Goal: Task Accomplishment & Management: Use online tool/utility

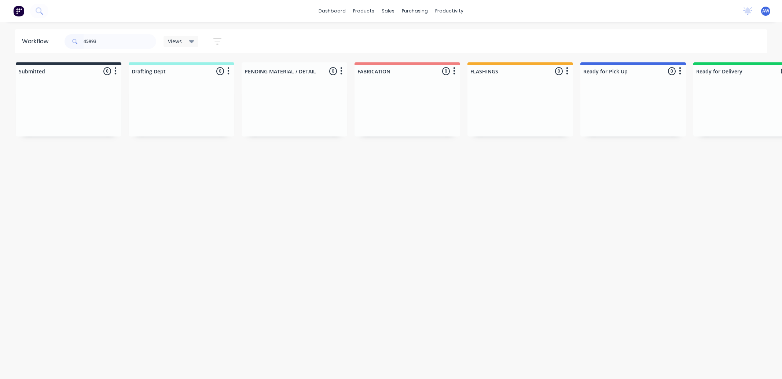
scroll to position [0, 159]
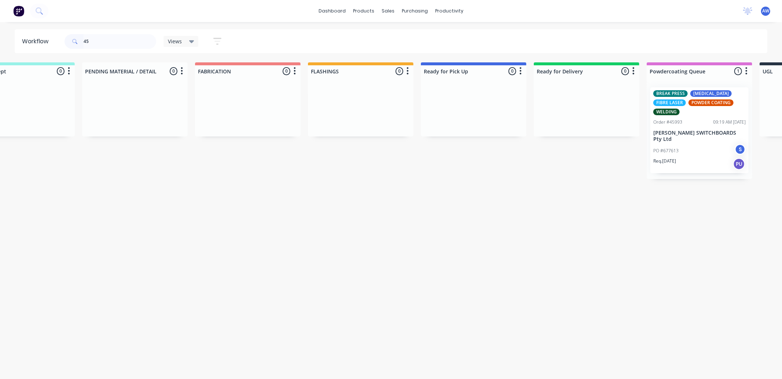
type input "4"
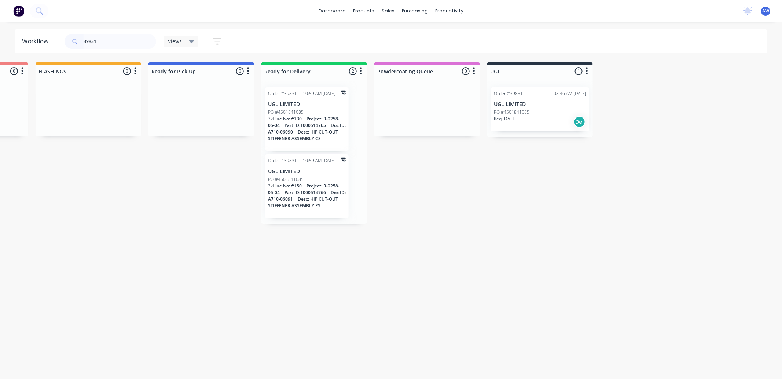
scroll to position [0, 433]
type input "39831"
click at [549, 106] on p "UGL LIMITED" at bounding box center [539, 104] width 92 height 6
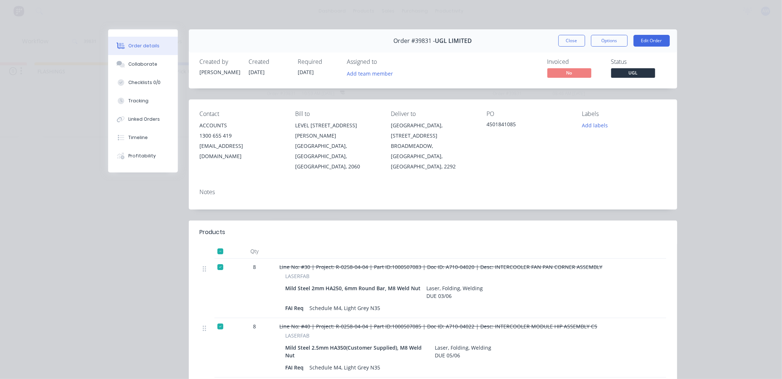
scroll to position [122, 0]
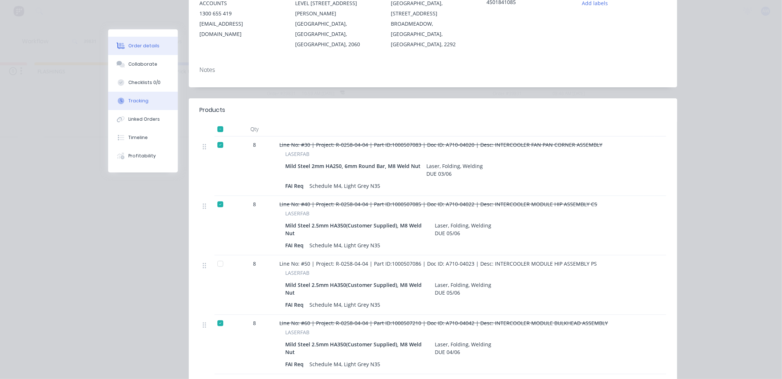
click at [139, 100] on div "Tracking" at bounding box center [138, 101] width 20 height 7
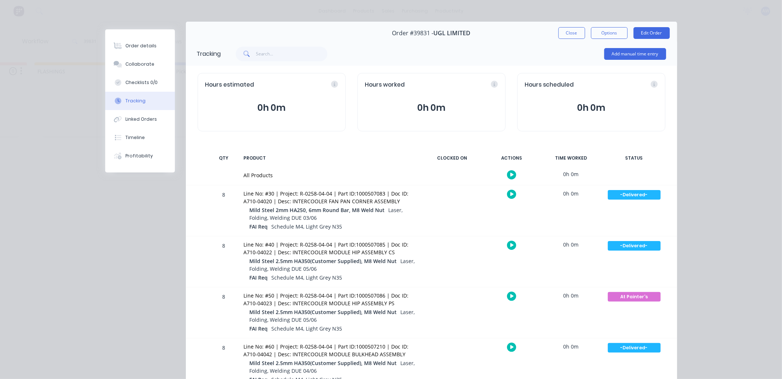
scroll to position [0, 0]
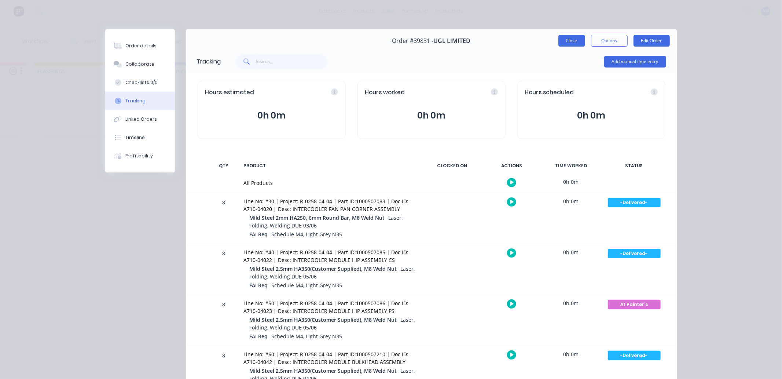
click at [565, 41] on button "Close" at bounding box center [571, 41] width 27 height 12
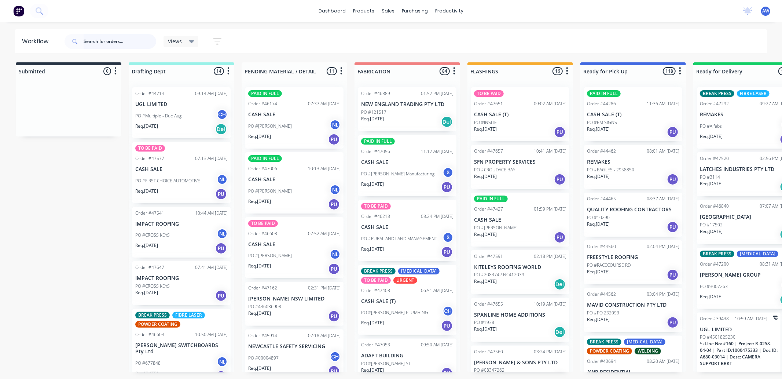
drag, startPoint x: 100, startPoint y: 40, endPoint x: 107, endPoint y: 44, distance: 8.2
click at [101, 41] on input "text" at bounding box center [120, 41] width 73 height 15
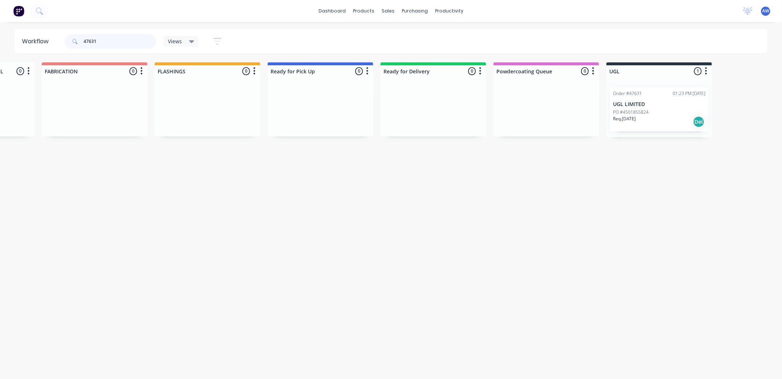
scroll to position [0, 441]
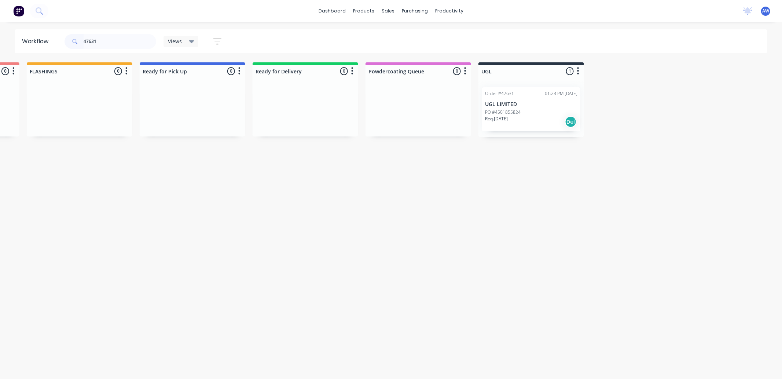
click at [540, 111] on div "PO #4501855824" at bounding box center [531, 112] width 92 height 7
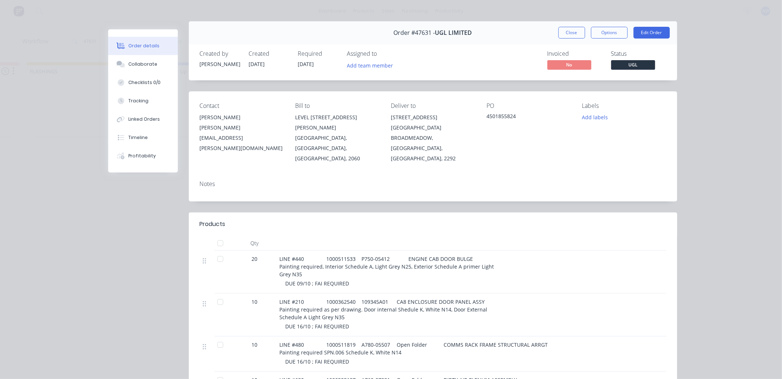
scroll to position [0, 0]
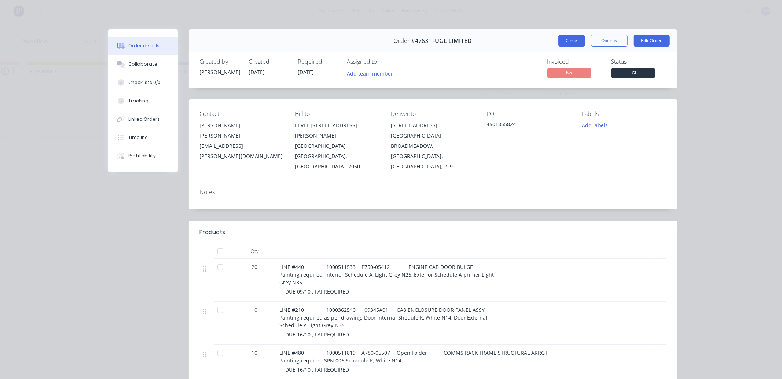
click at [569, 41] on button "Close" at bounding box center [571, 41] width 27 height 12
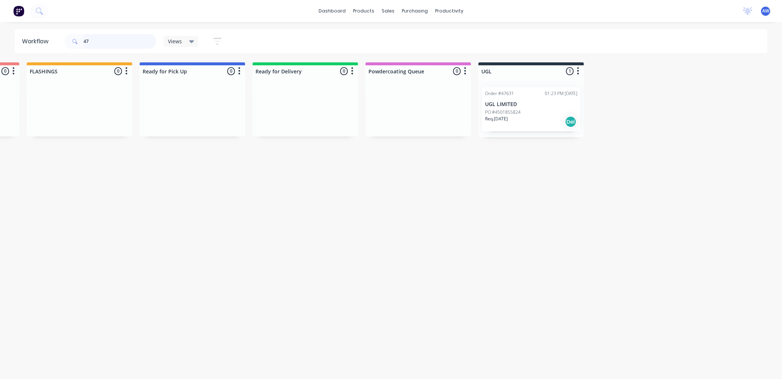
type input "4"
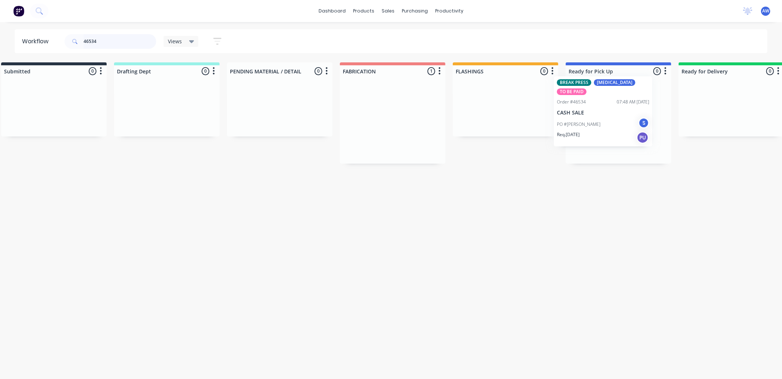
drag, startPoint x: 390, startPoint y: 143, endPoint x: 591, endPoint y: 131, distance: 200.9
click at [591, 131] on div "Submitted 0 Sort By Created date Required date Order number Customer name Most …" at bounding box center [591, 112] width 1223 height 101
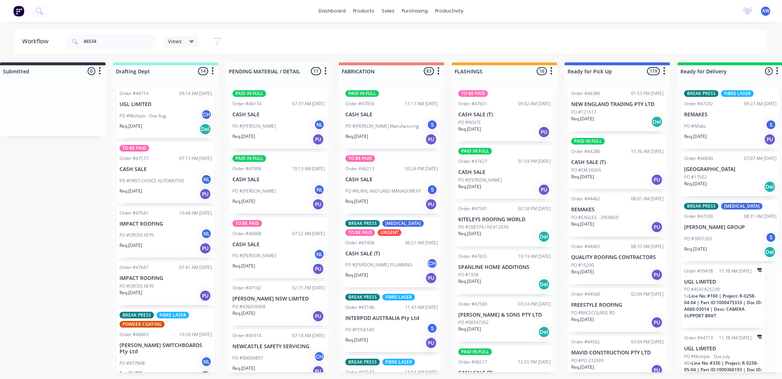
click at [623, 124] on div "Req. [DATE] Del" at bounding box center [617, 121] width 92 height 12
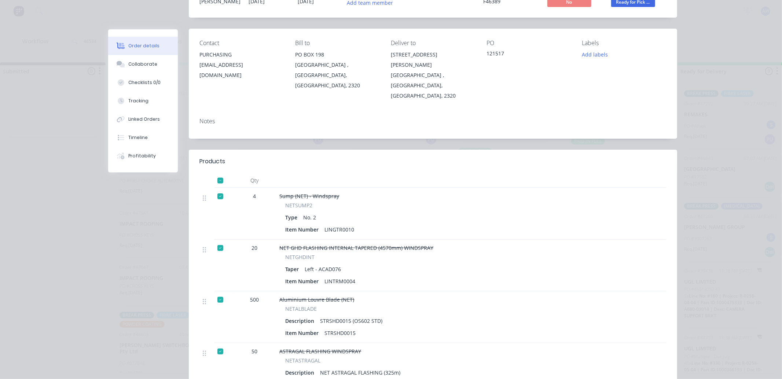
scroll to position [0, 0]
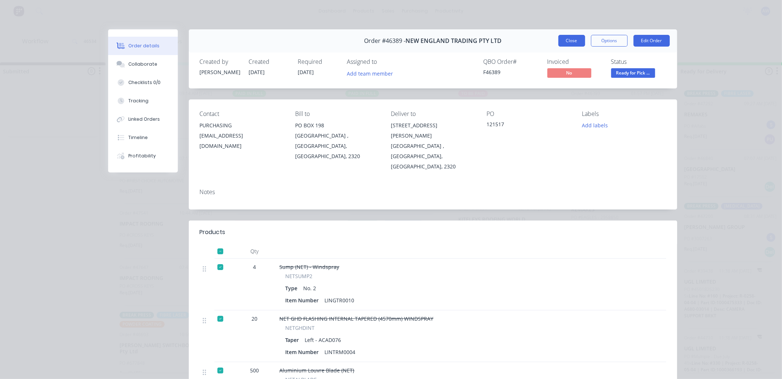
click at [564, 39] on button "Close" at bounding box center [571, 41] width 27 height 12
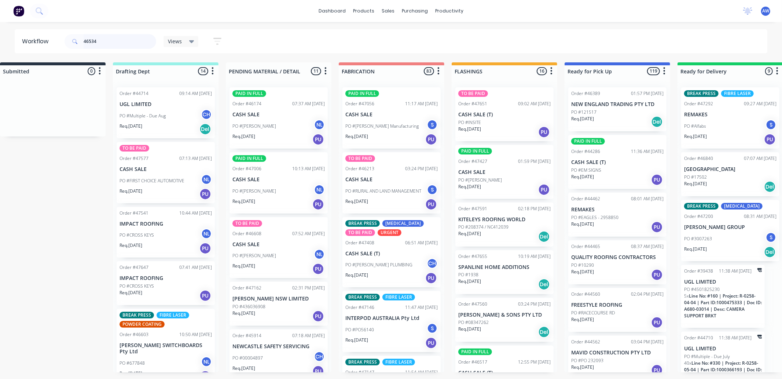
scroll to position [0, 18]
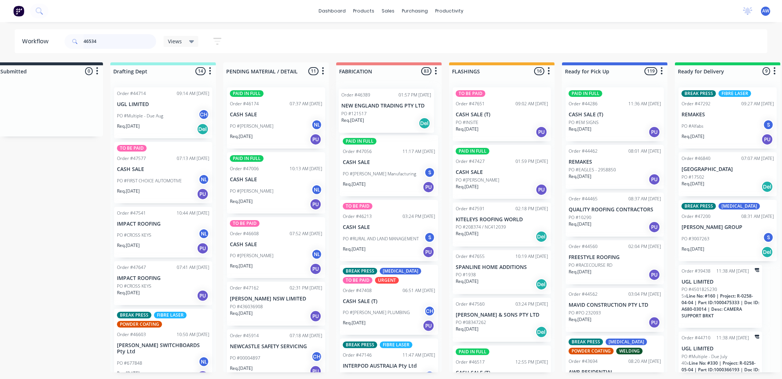
drag, startPoint x: 604, startPoint y: 118, endPoint x: 298, endPoint y: 111, distance: 305.5
click at [368, 122] on div "Submitted 0 Sort By Created date Required date Order number Customer name Most …" at bounding box center [587, 217] width 1223 height 310
type input "46534"
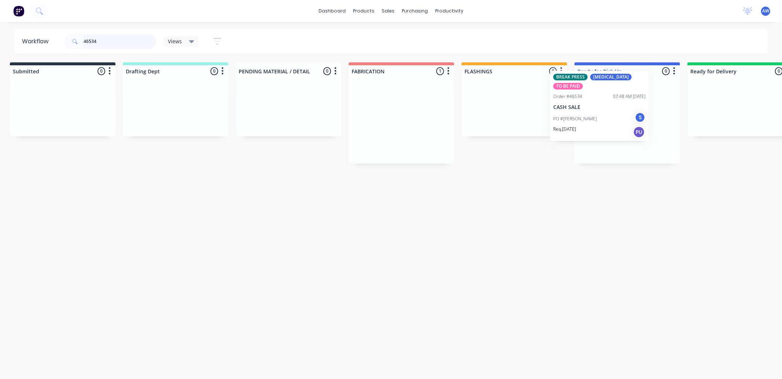
drag, startPoint x: 397, startPoint y: 125, endPoint x: 642, endPoint y: 160, distance: 247.4
click at [594, 108] on div "Submitted 0 Sort By Created date Required date Order number Customer name Most …" at bounding box center [600, 112] width 1223 height 101
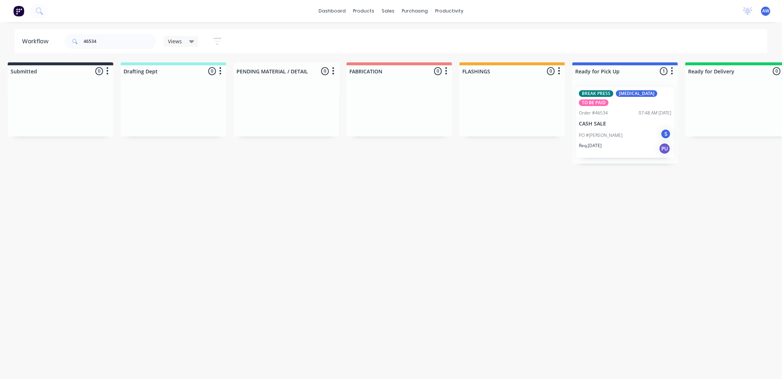
click at [645, 133] on div "PO #[PERSON_NAME] S" at bounding box center [625, 135] width 92 height 14
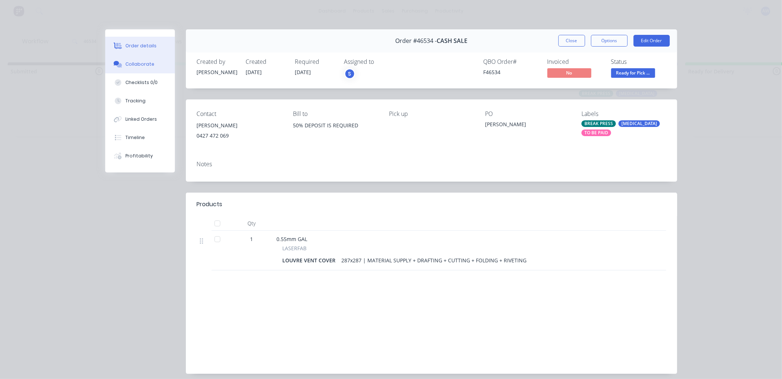
click at [131, 65] on div "Collaborate" at bounding box center [139, 64] width 29 height 7
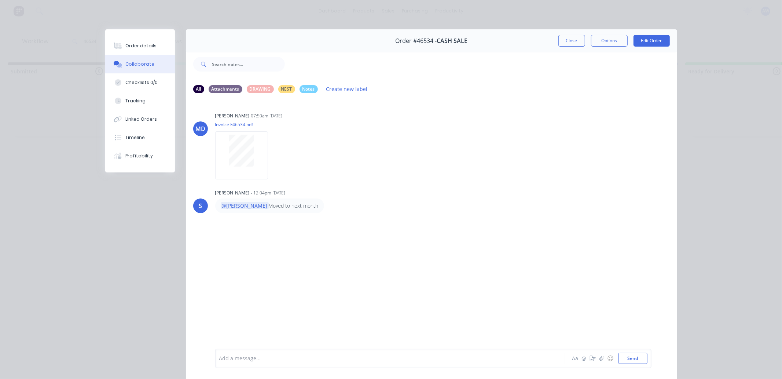
click at [236, 357] on div at bounding box center [380, 359] width 321 height 8
click at [220, 360] on span "i pool room" at bounding box center [234, 358] width 28 height 7
click at [247, 357] on span "in pool room" at bounding box center [235, 358] width 31 height 7
click at [564, 39] on button "Close" at bounding box center [571, 41] width 27 height 12
